Goal: Task Accomplishment & Management: Manage account settings

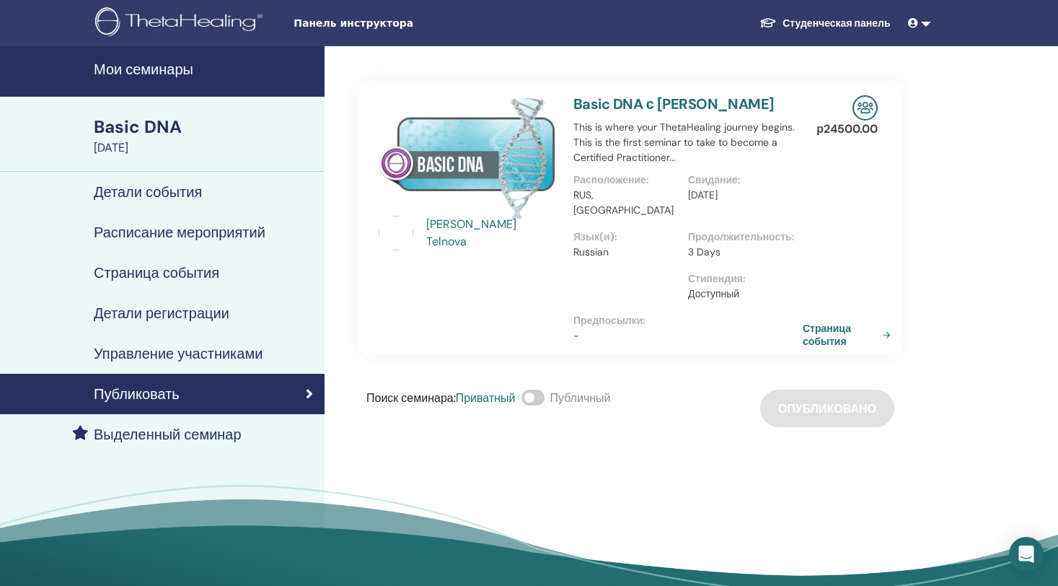
click at [174, 352] on h4 "Управление участниками" at bounding box center [178, 353] width 169 height 17
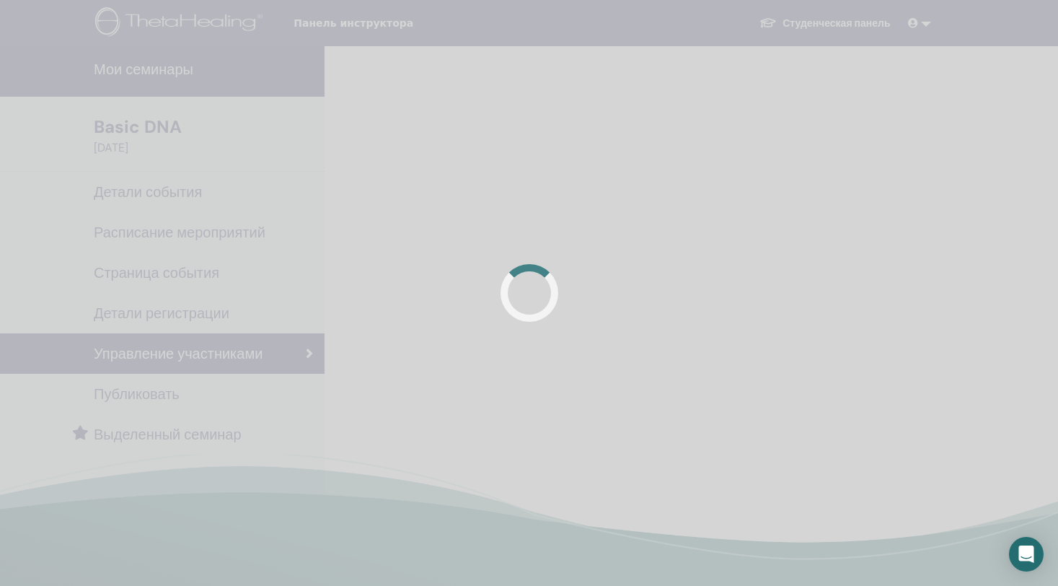
click at [744, 131] on div at bounding box center [529, 293] width 1058 height 586
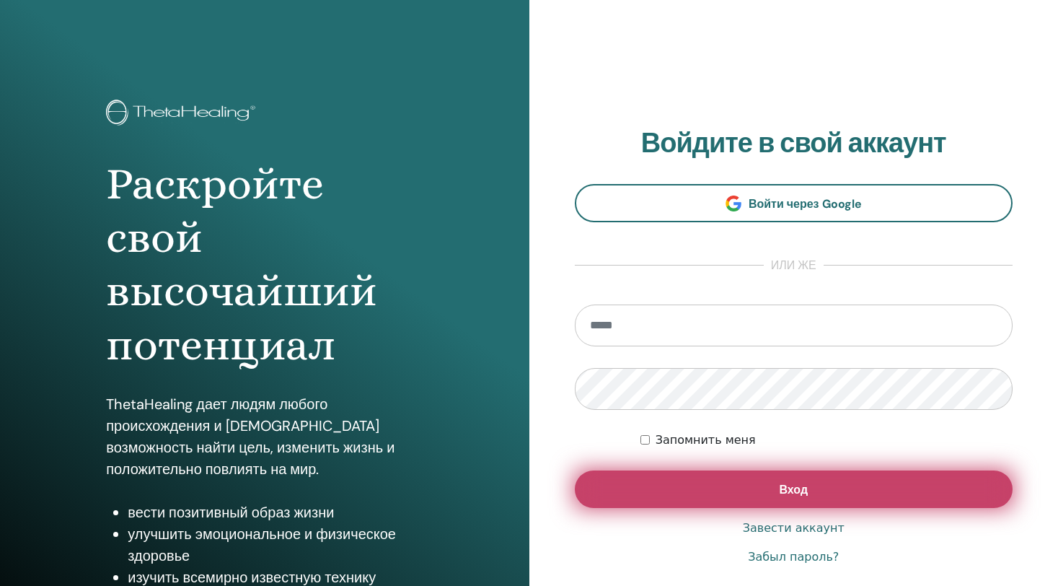
type input "**********"
click at [642, 485] on button "Вход" at bounding box center [794, 489] width 439 height 38
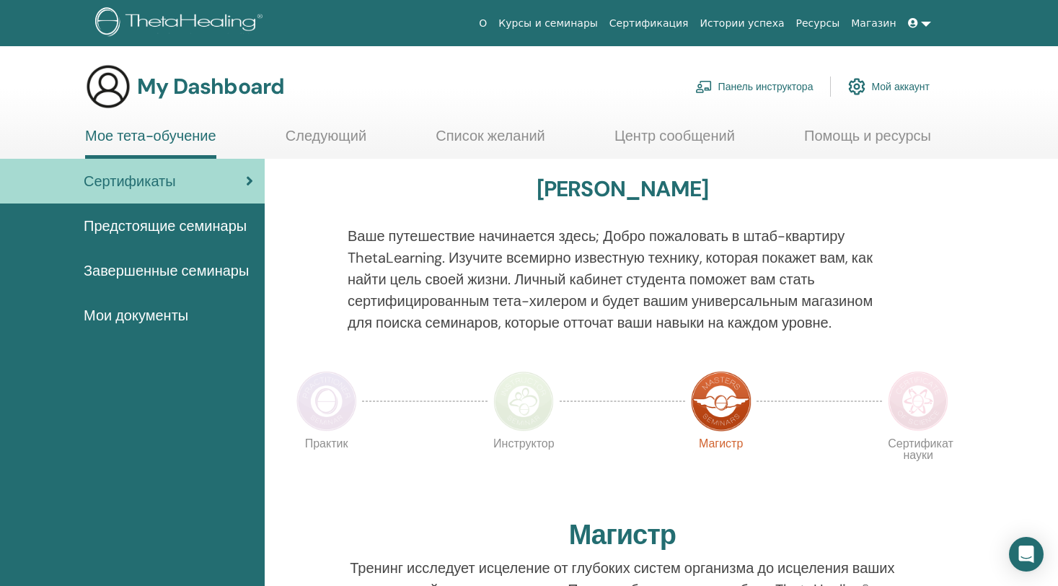
click at [781, 88] on link "Панель инструктора" at bounding box center [754, 87] width 118 height 32
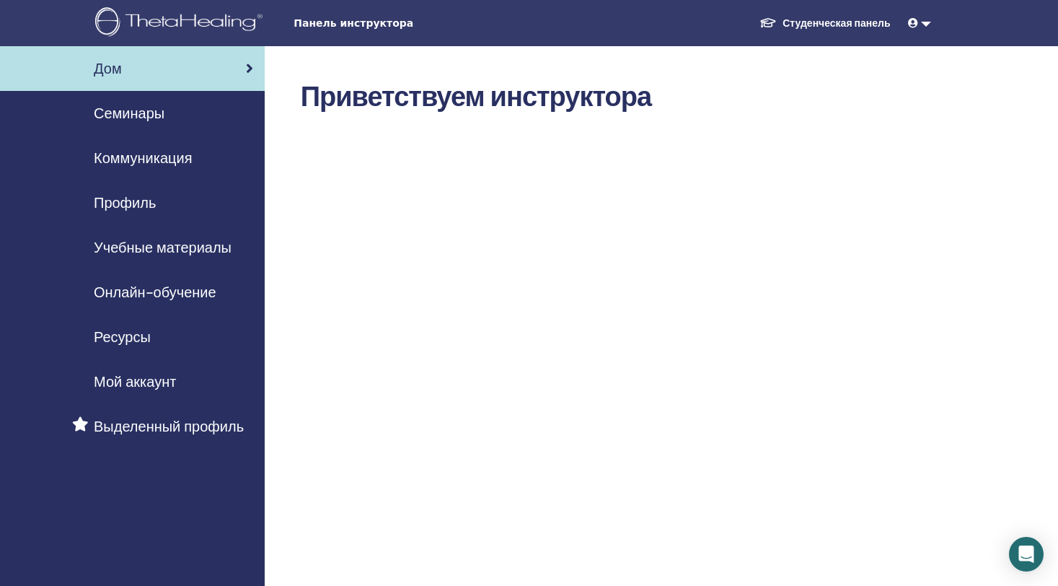
click at [163, 110] on span "Семинары" at bounding box center [129, 113] width 71 height 22
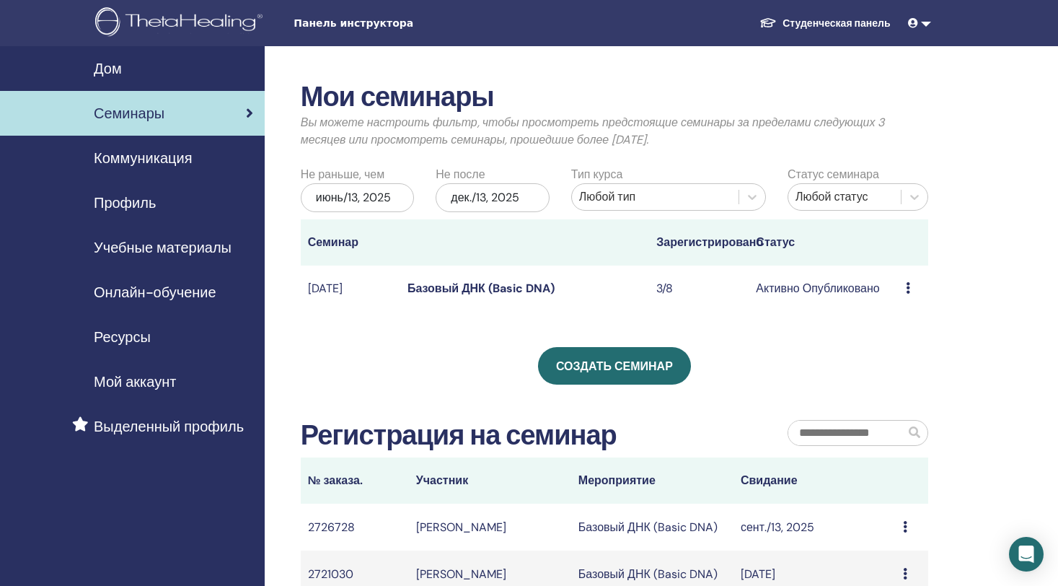
click at [908, 281] on div "Предварительный просмотр Редактировать Участники Отмена" at bounding box center [913, 288] width 15 height 17
click at [887, 340] on link "Участники" at bounding box center [902, 336] width 55 height 15
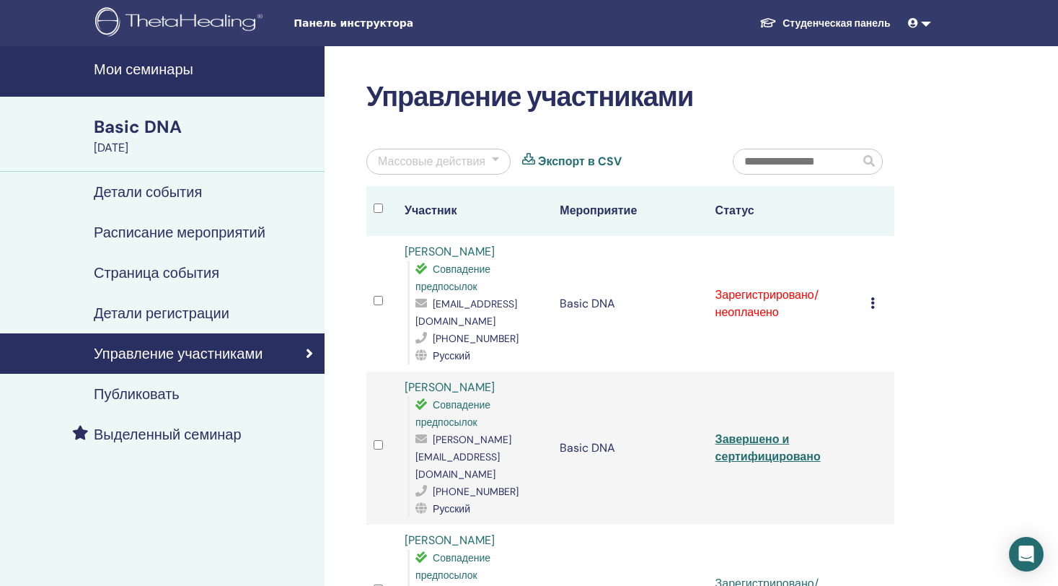
click at [871, 299] on icon at bounding box center [873, 303] width 4 height 12
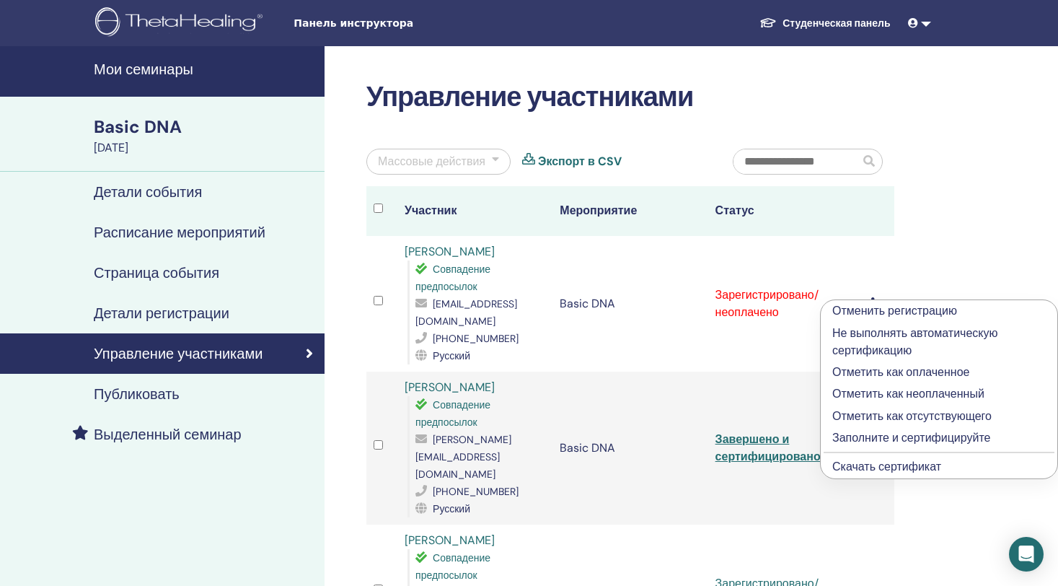
click at [862, 369] on p "Отметить как оплаченное" at bounding box center [939, 372] width 214 height 17
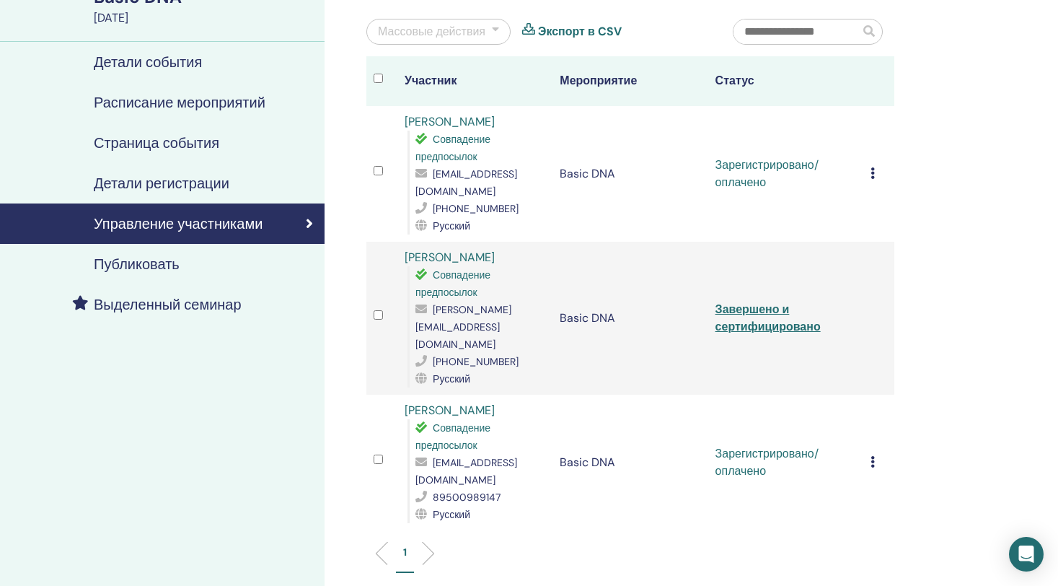
scroll to position [144, 0]
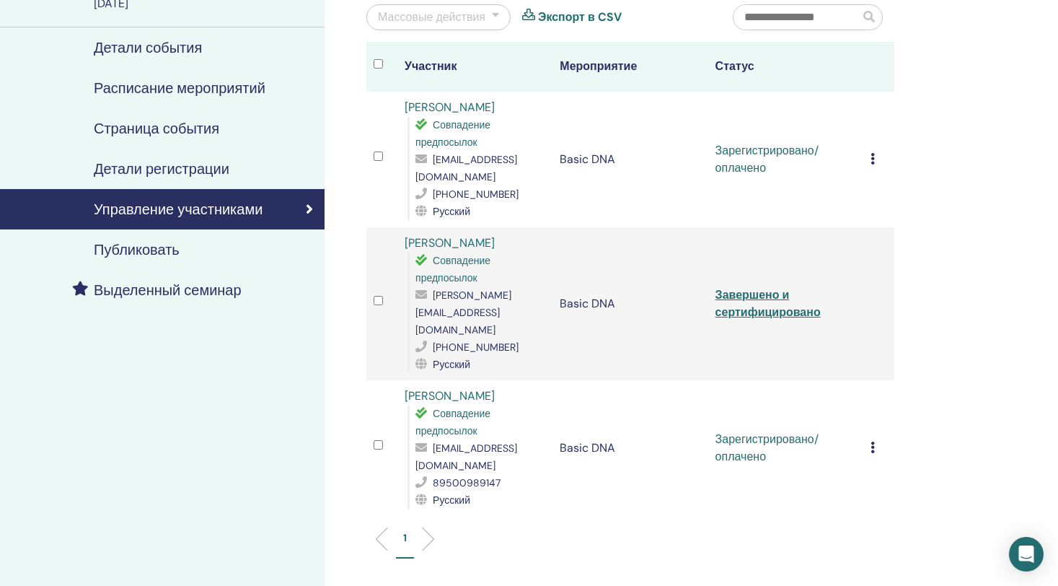
click at [873, 441] on icon at bounding box center [873, 447] width 4 height 12
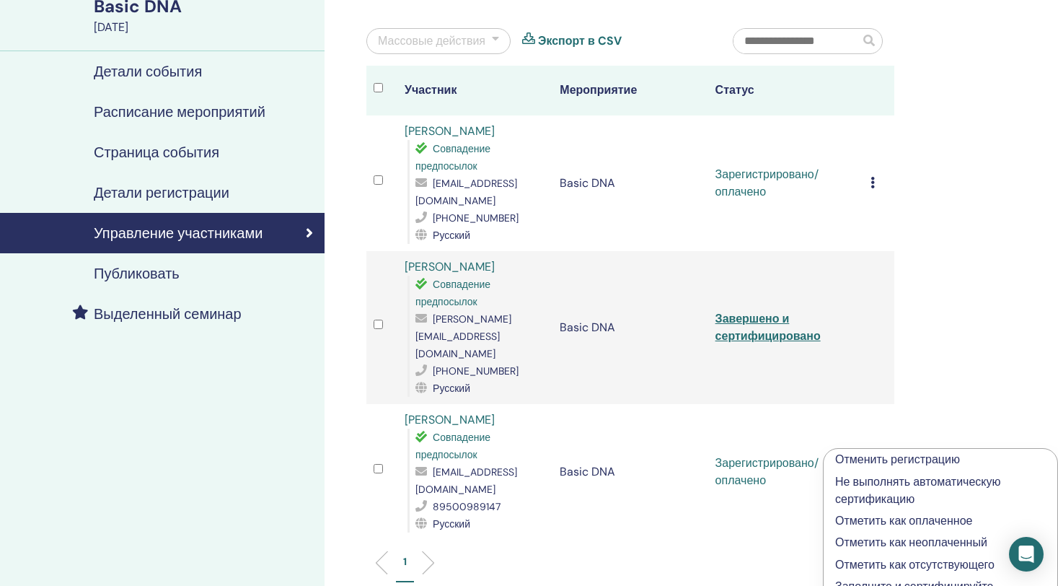
scroll to position [289, 0]
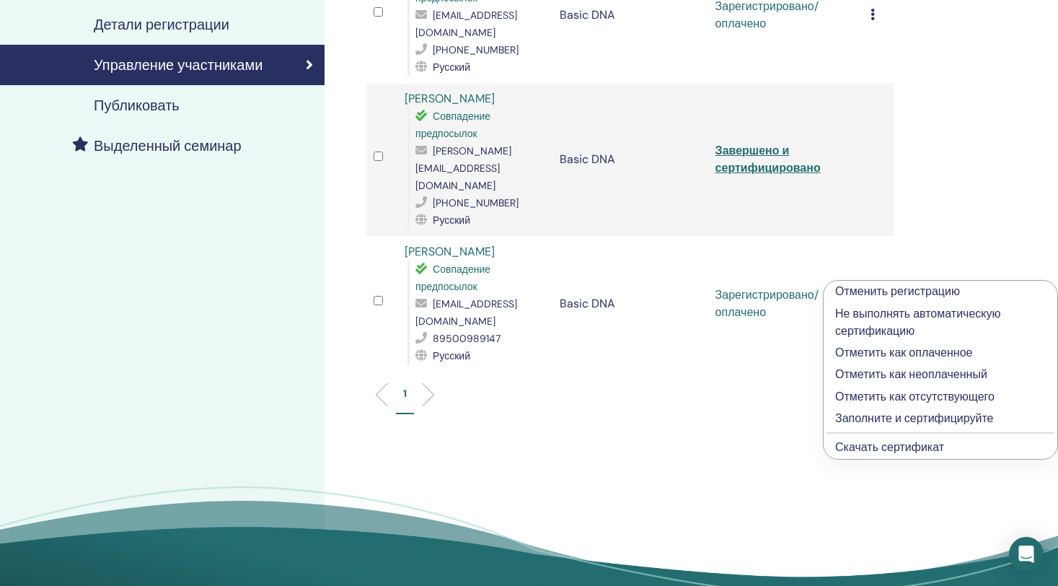
click at [400, 437] on div "Управление участниками Массовые действия Экспорт в CSV Участник Мероприятие Ста…" at bounding box center [677, 194] width 705 height 873
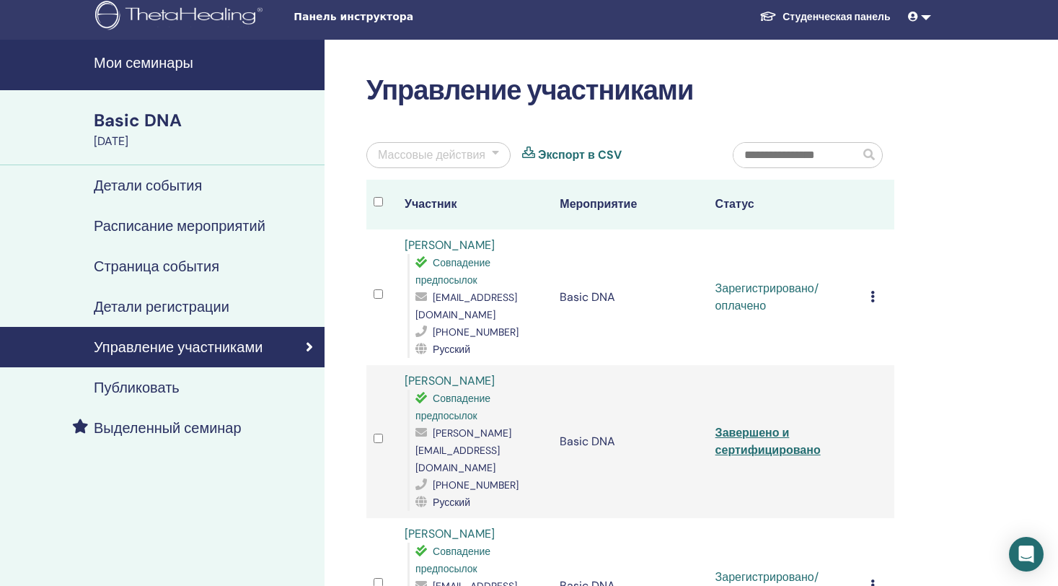
scroll to position [0, 0]
